Goal: Find specific page/section: Find specific page/section

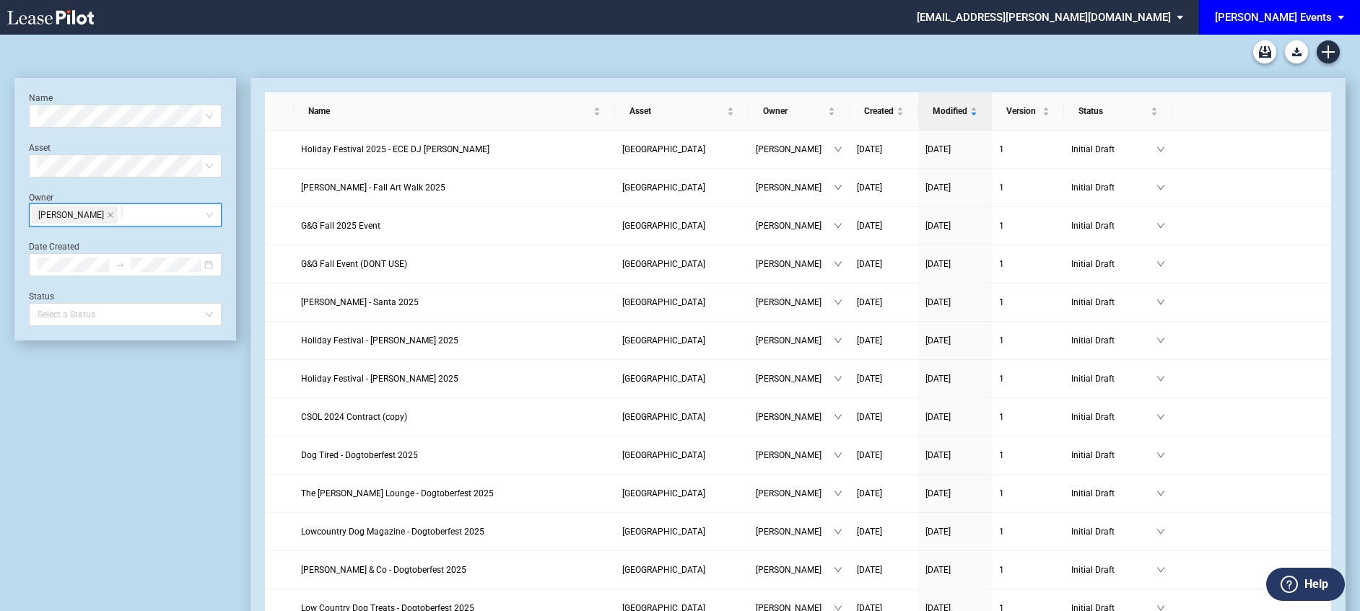
scroll to position [687, 0]
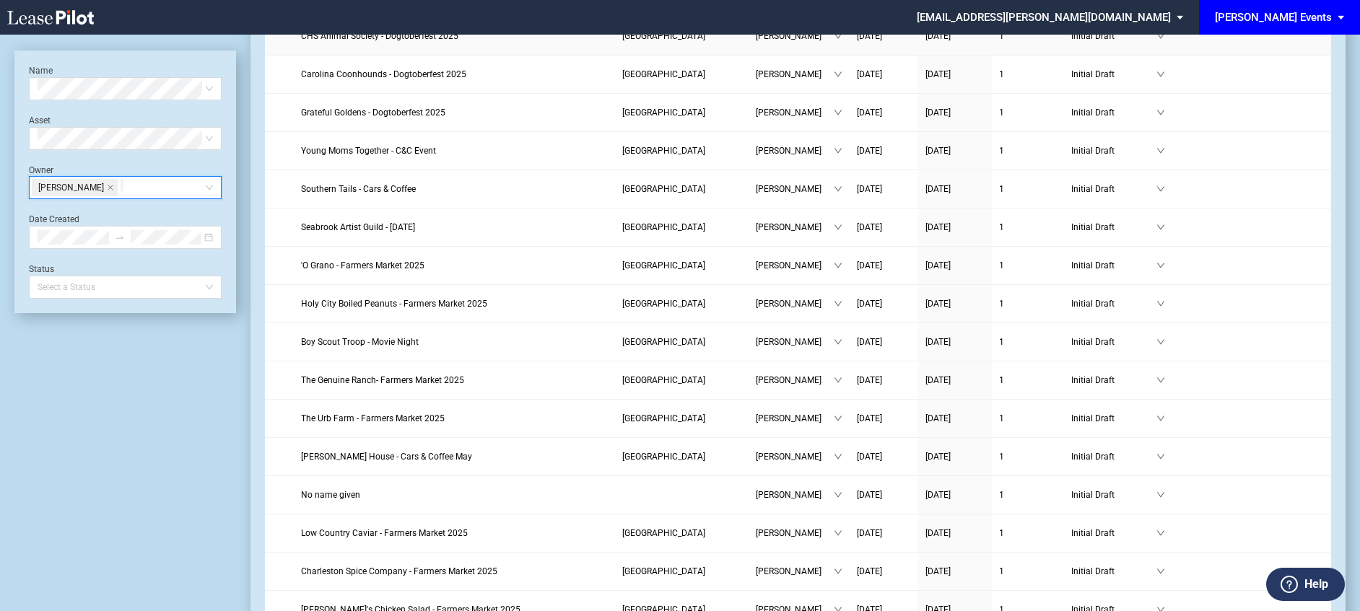
click at [1273, 34] on li "EDENS Events EDENS Events EDENS Venues EDENS Common Area Consents" at bounding box center [1279, 17] width 161 height 35
click at [1282, 21] on div "[PERSON_NAME] Events" at bounding box center [1273, 17] width 117 height 13
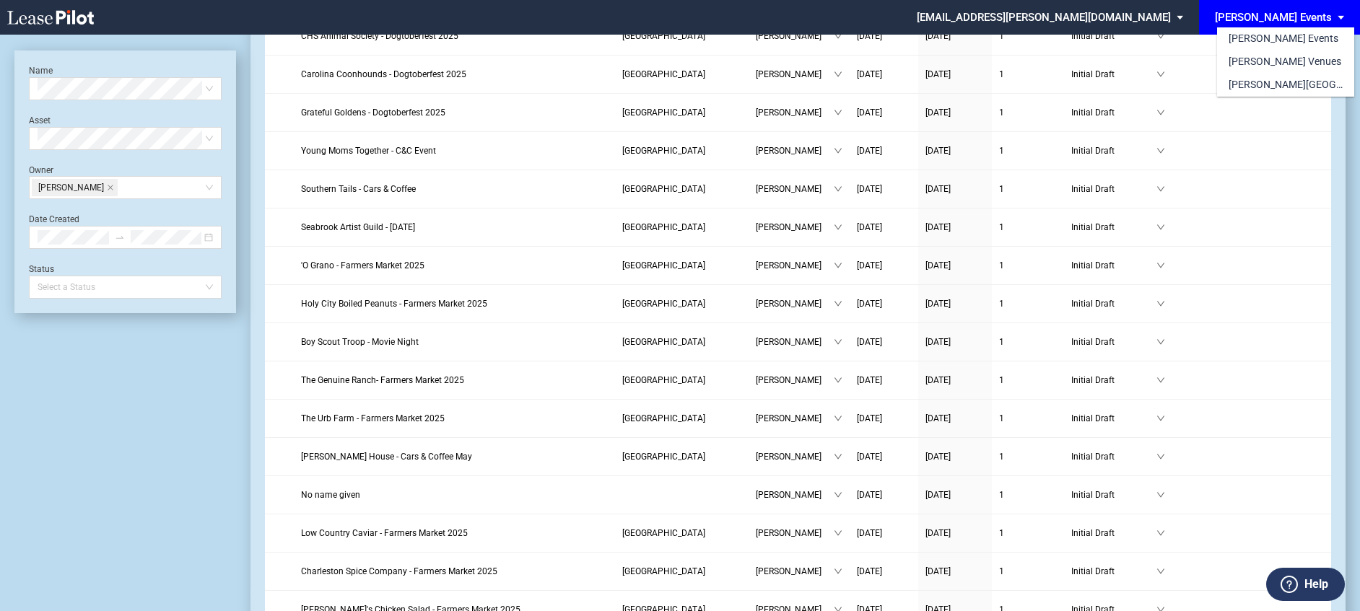
scroll to position [0, 0]
click at [1276, 56] on div "[PERSON_NAME] Venues" at bounding box center [1284, 62] width 113 height 14
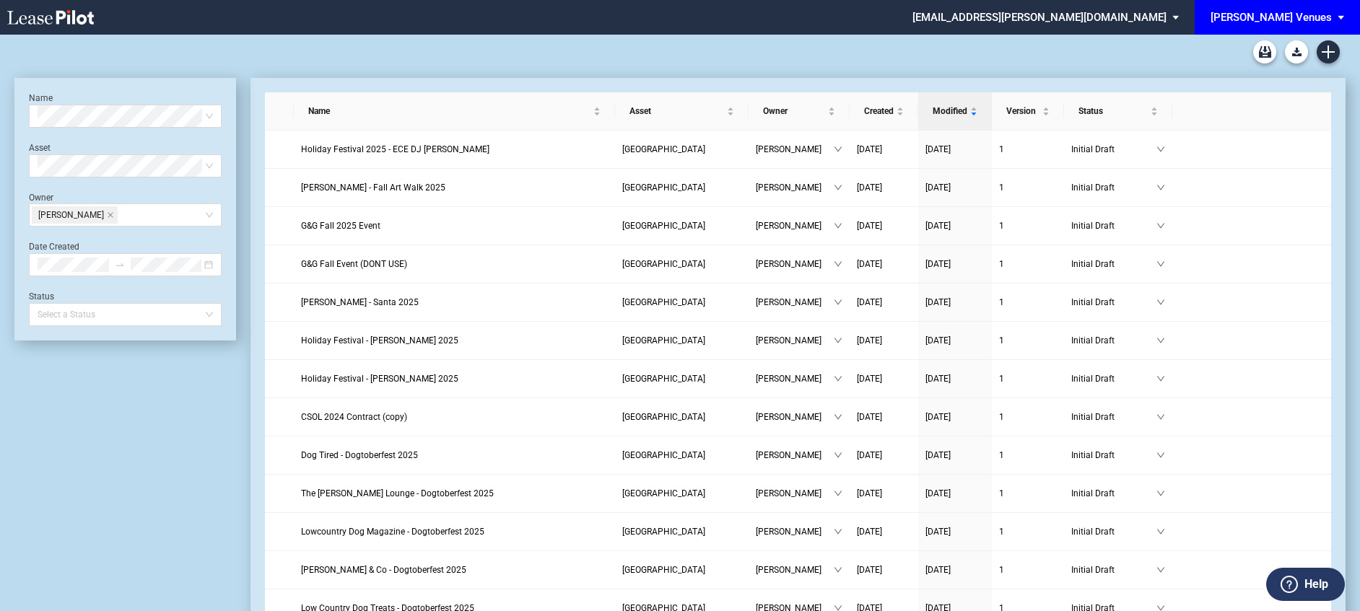
scroll to position [687, 0]
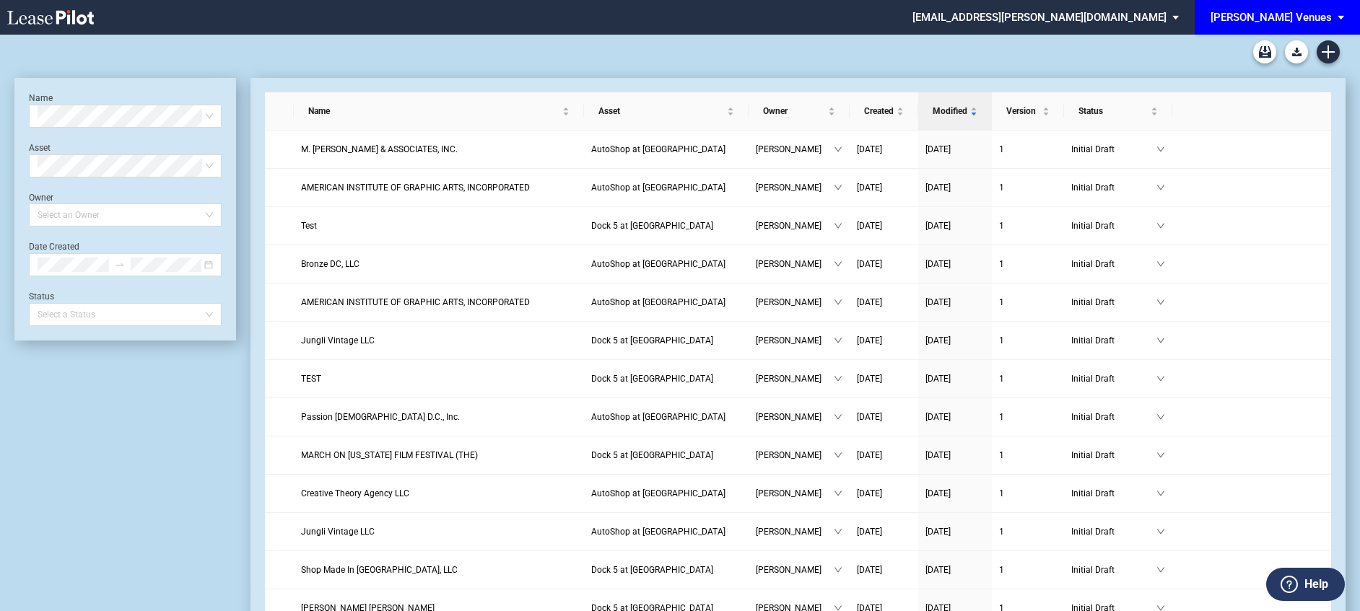
click at [1312, 13] on div "[PERSON_NAME] Venues" at bounding box center [1270, 17] width 121 height 13
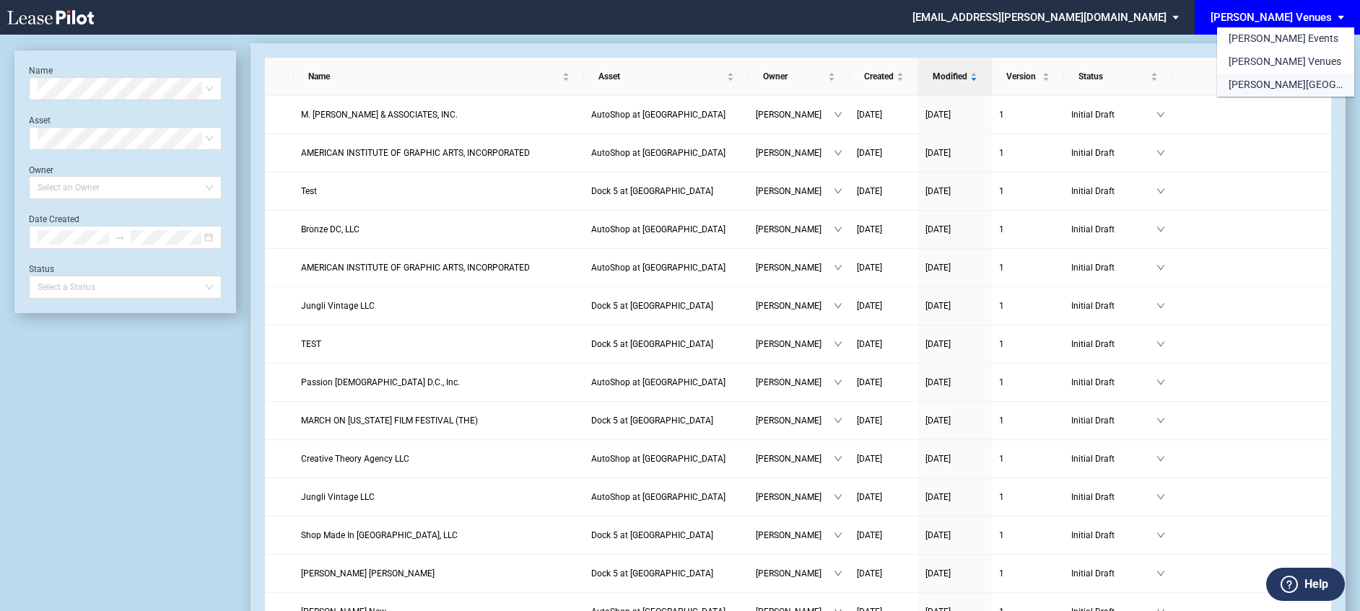
click at [1305, 85] on div "[PERSON_NAME][GEOGRAPHIC_DATA] Consents" at bounding box center [1285, 85] width 114 height 14
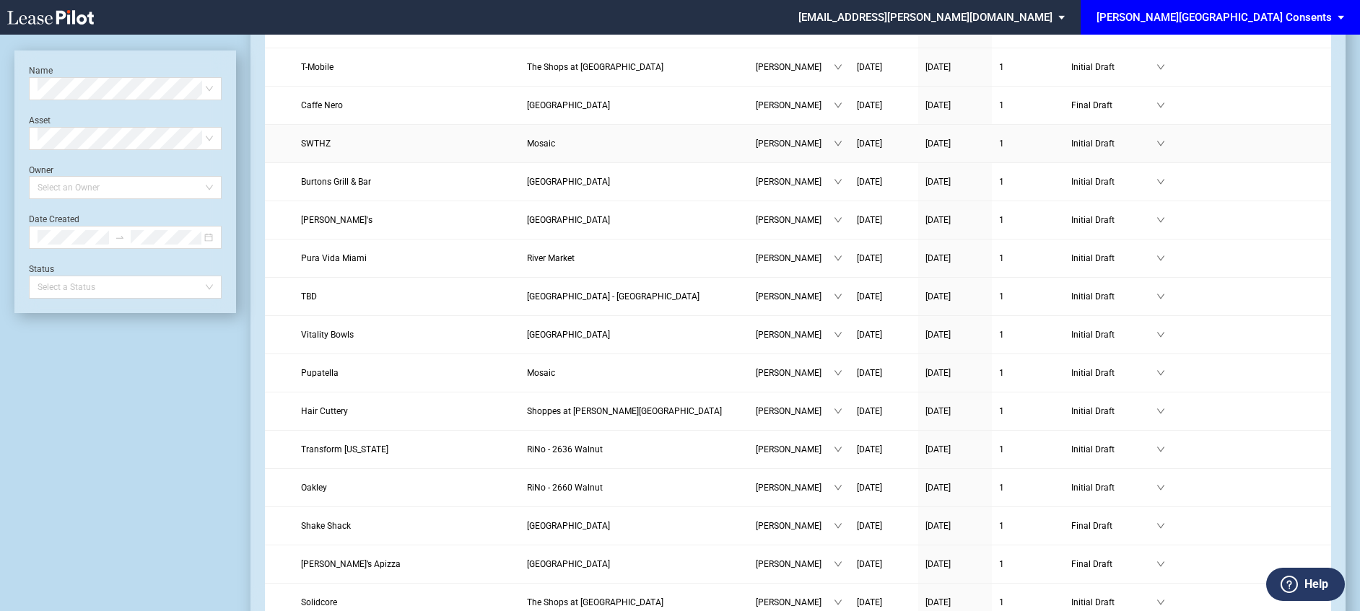
scroll to position [573, 0]
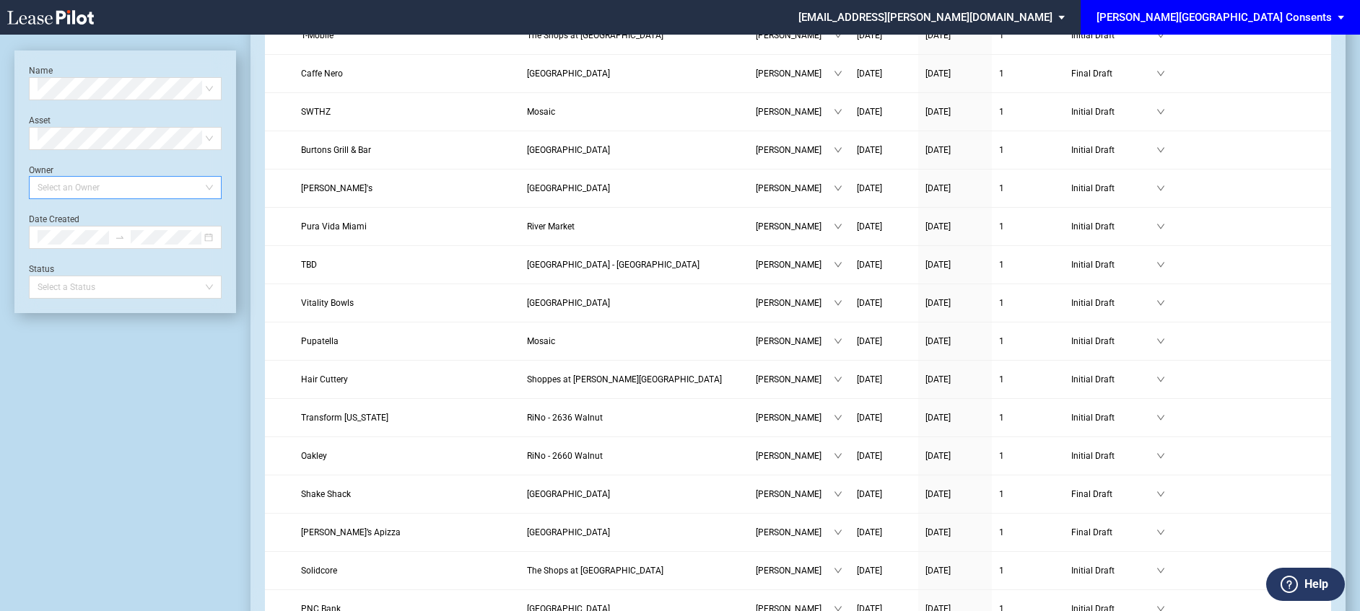
click at [86, 189] on div at bounding box center [118, 188] width 173 height 20
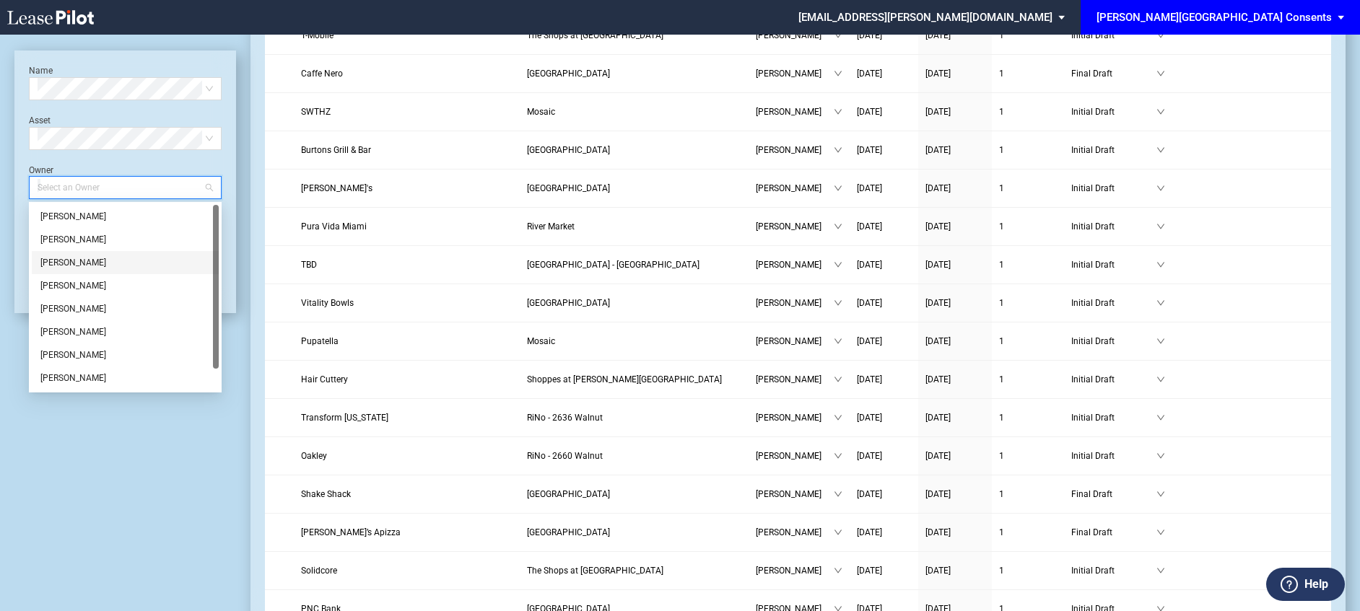
click at [87, 256] on div "[PERSON_NAME]" at bounding box center [125, 263] width 170 height 14
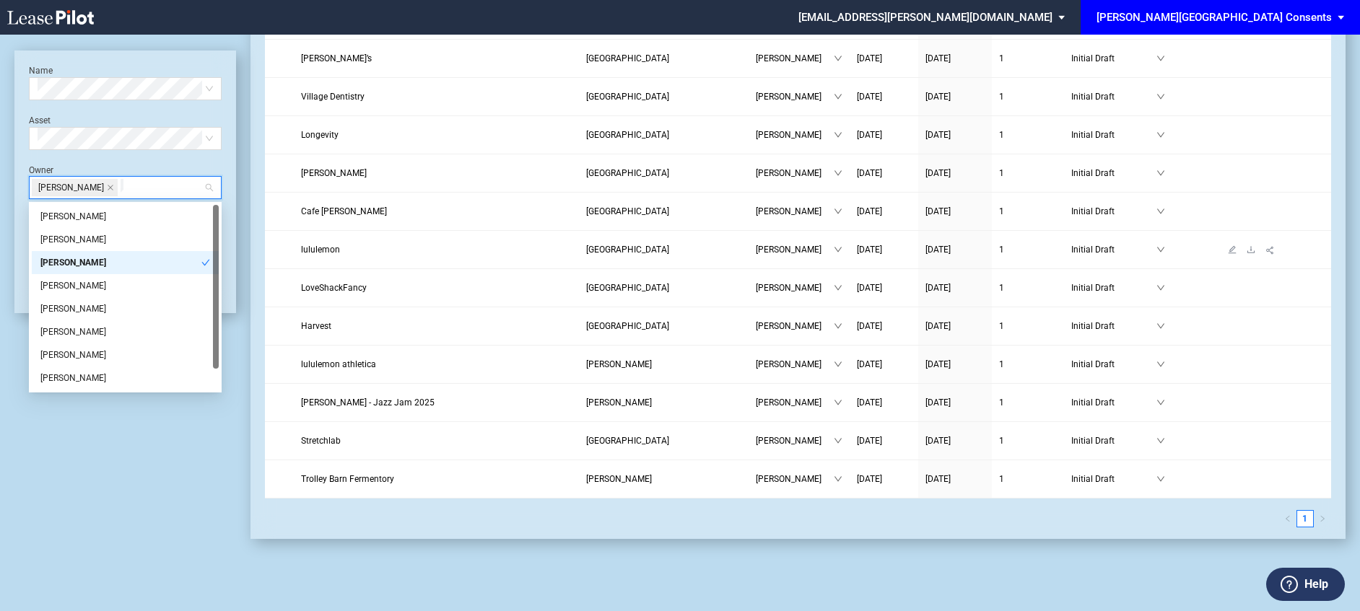
scroll to position [167, 0]
click at [354, 360] on span "lululemon athletica" at bounding box center [338, 364] width 75 height 10
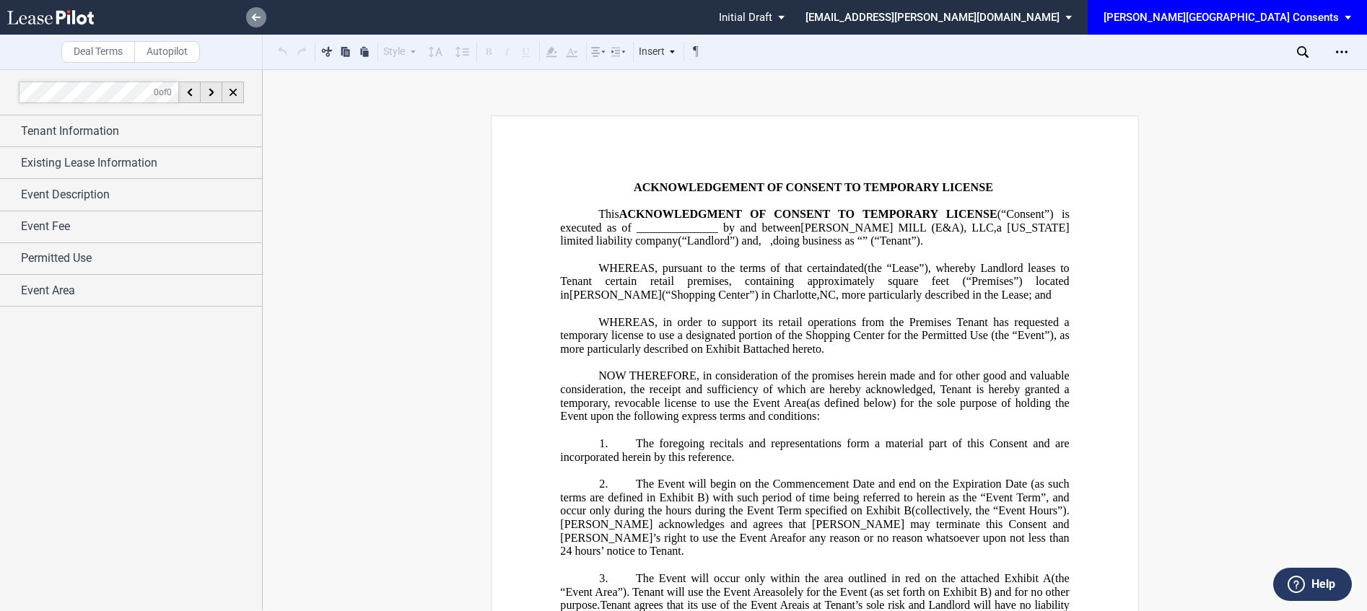
click at [255, 14] on icon at bounding box center [256, 17] width 9 height 7
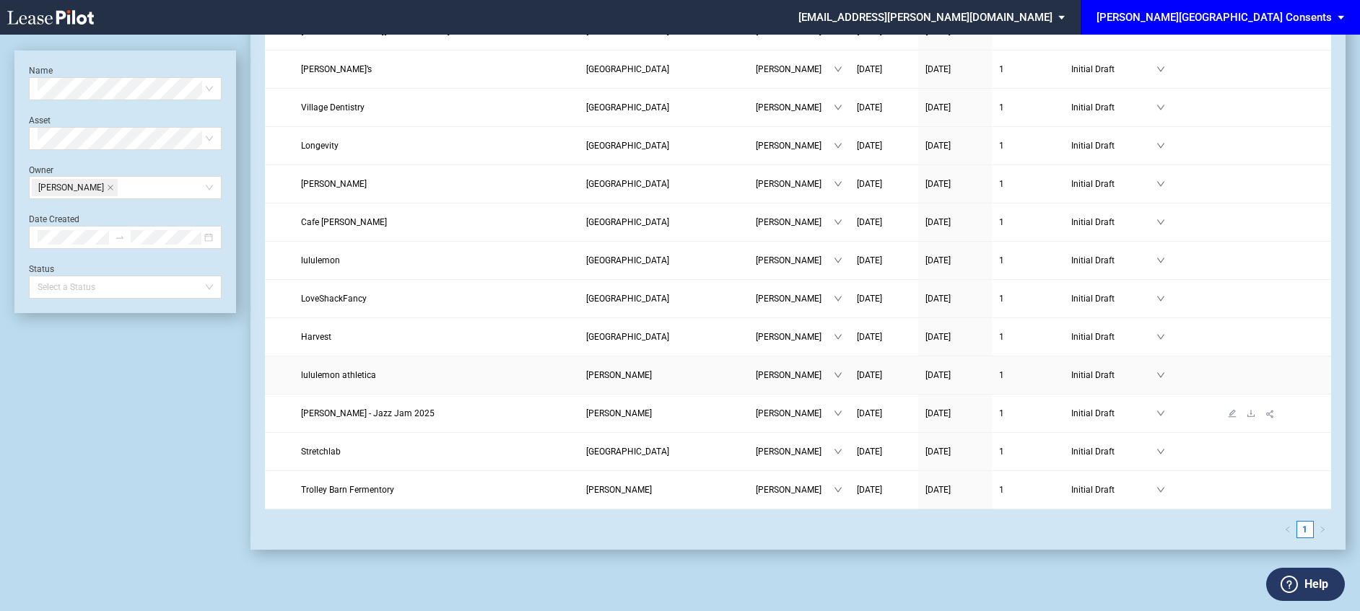
scroll to position [167, 0]
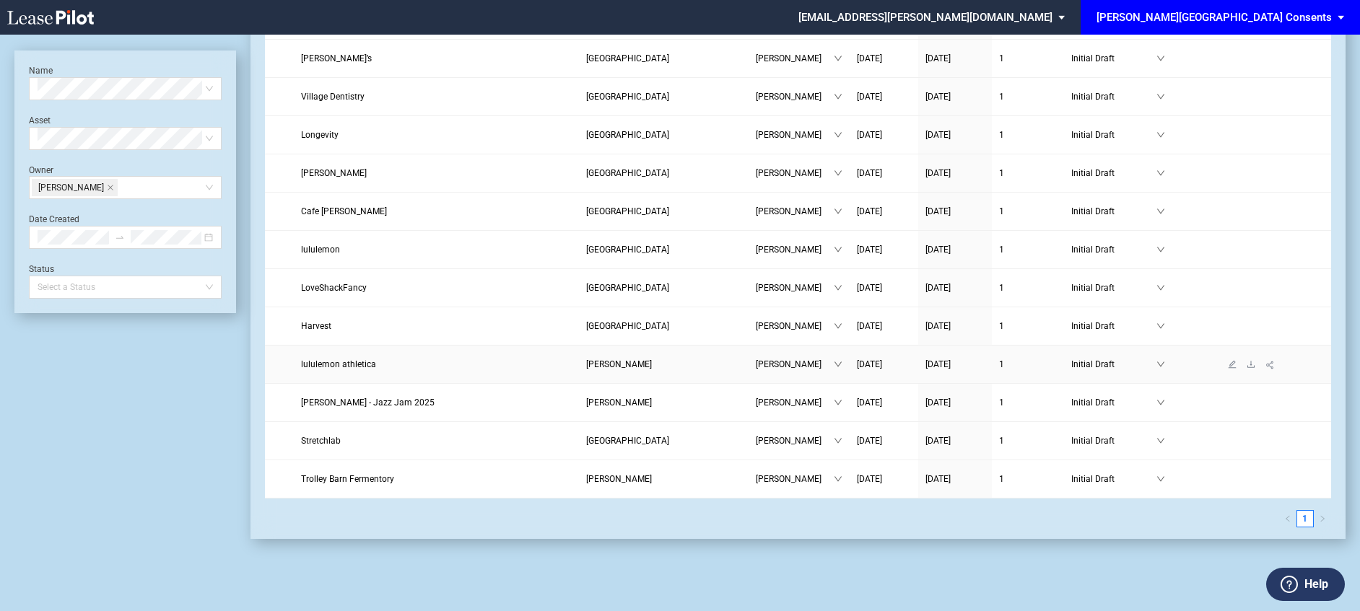
click at [349, 368] on span "lululemon athletica" at bounding box center [338, 364] width 75 height 10
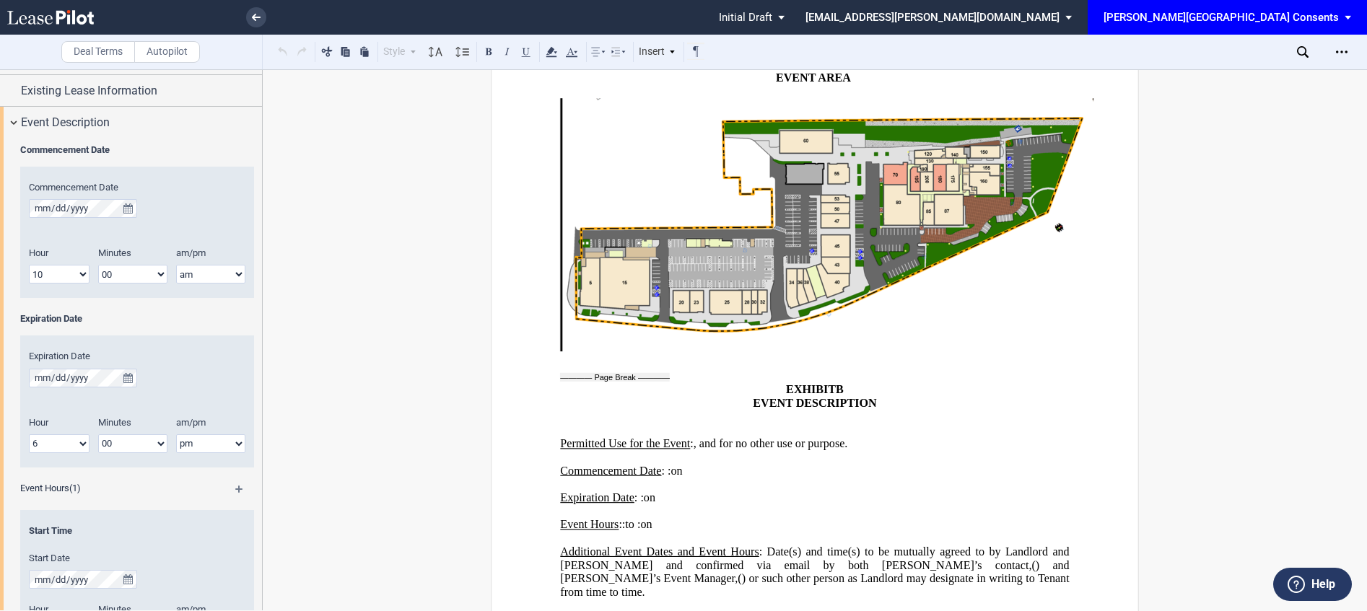
click at [811, 451] on p "Permitted Use for the Event : ﻿ ﻿ , and for no other use or purpose." at bounding box center [814, 444] width 509 height 14
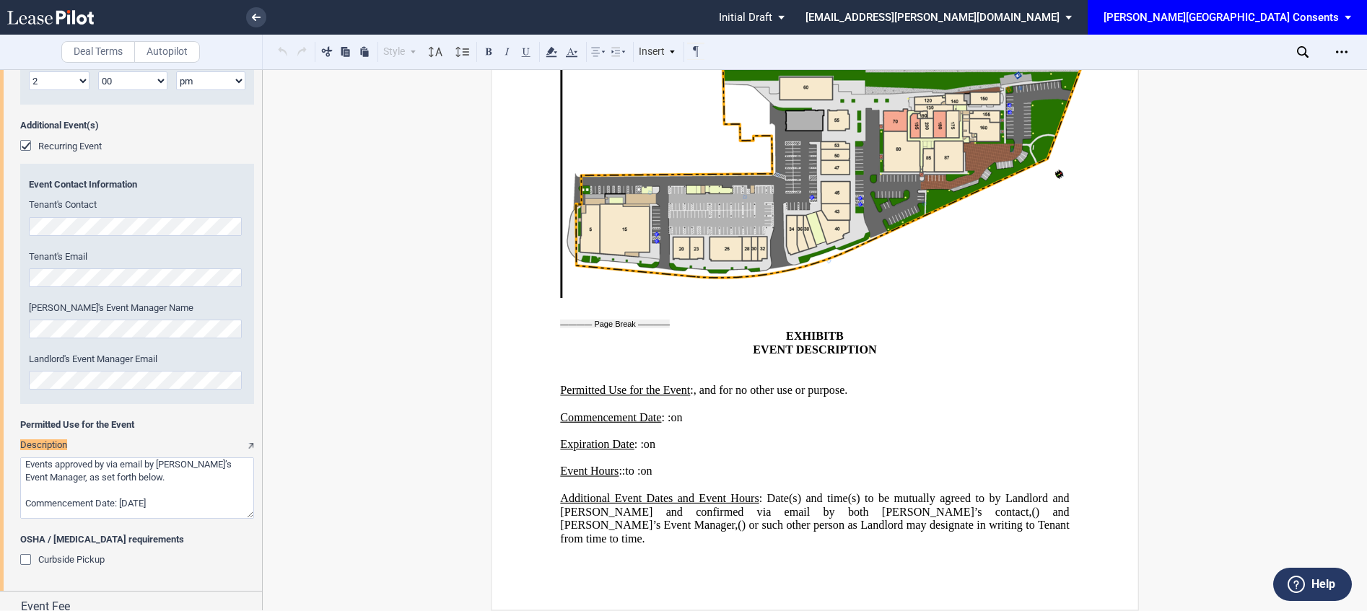
scroll to position [2151, 0]
